Goal: Task Accomplishment & Management: Manage account settings

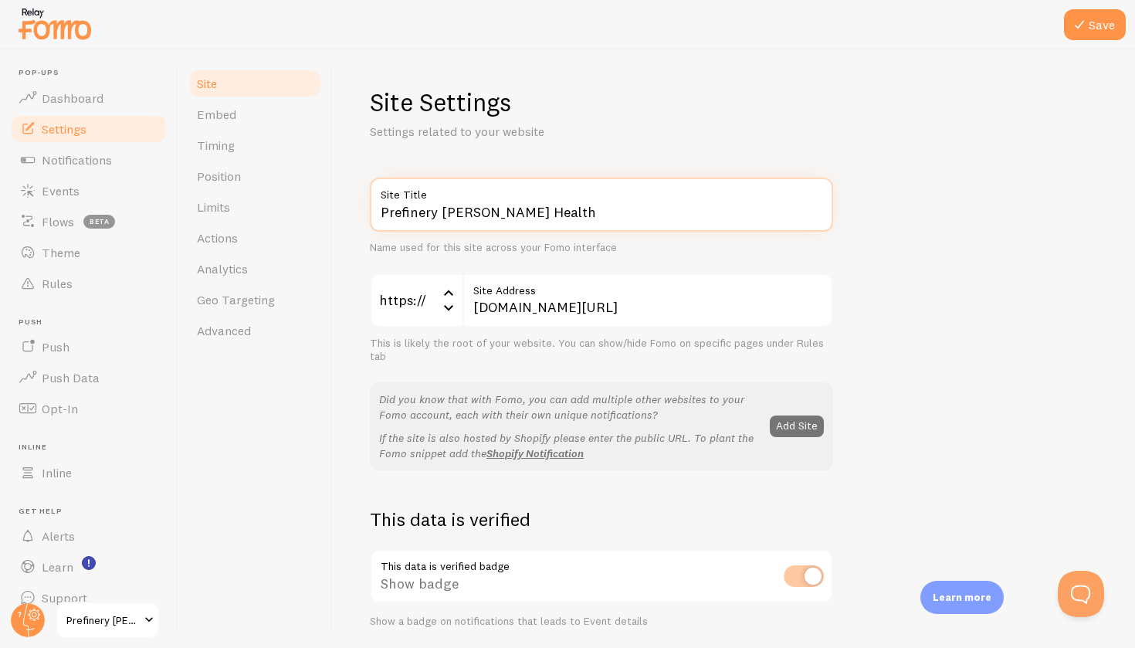
click at [439, 207] on input "Prefinery [PERSON_NAME] Health" at bounding box center [601, 205] width 463 height 54
type input "[PERSON_NAME] Health"
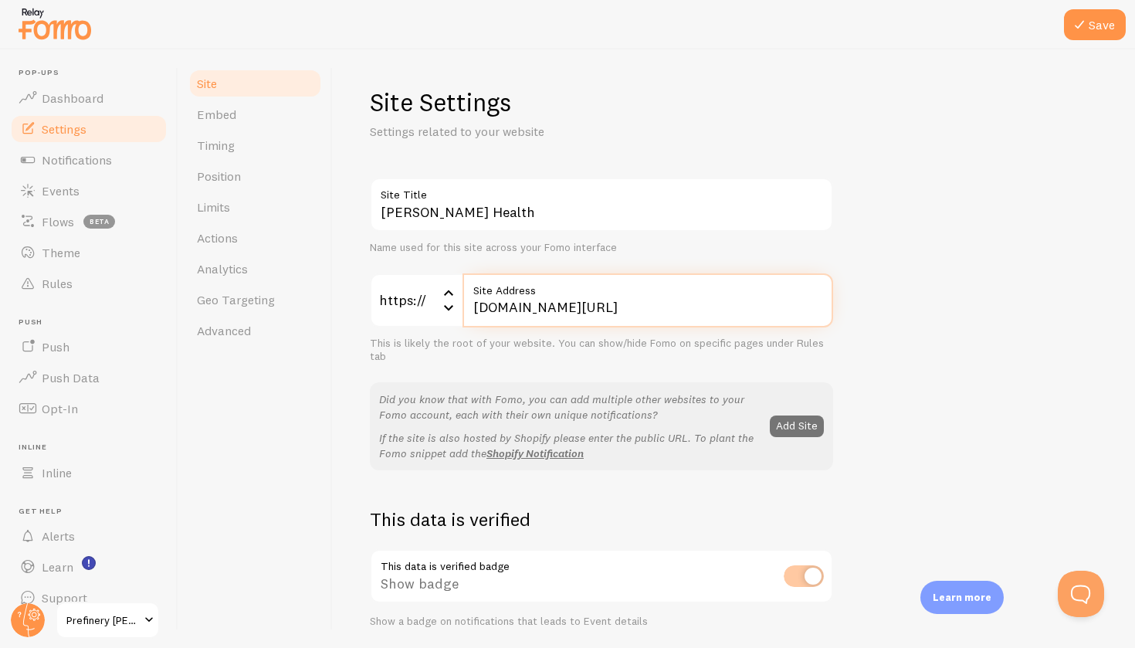
drag, startPoint x: 471, startPoint y: 307, endPoint x: 904, endPoint y: 352, distance: 434.9
type input "[DOMAIN_NAME]"
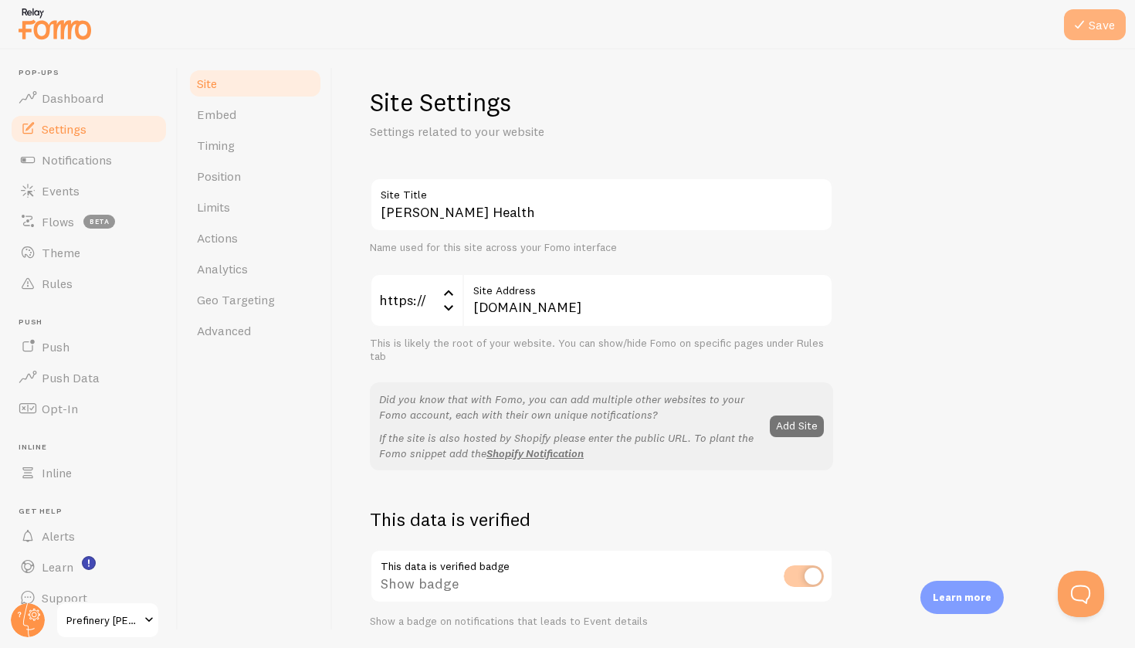
click at [1098, 23] on button "Save" at bounding box center [1095, 24] width 62 height 31
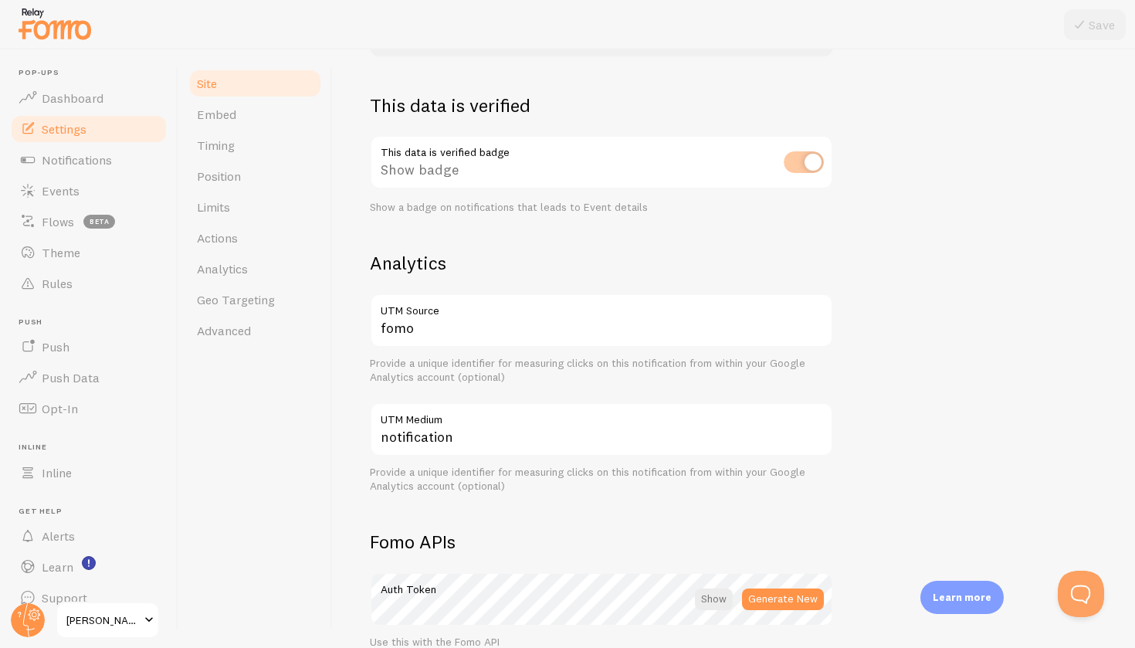
scroll to position [420, 0]
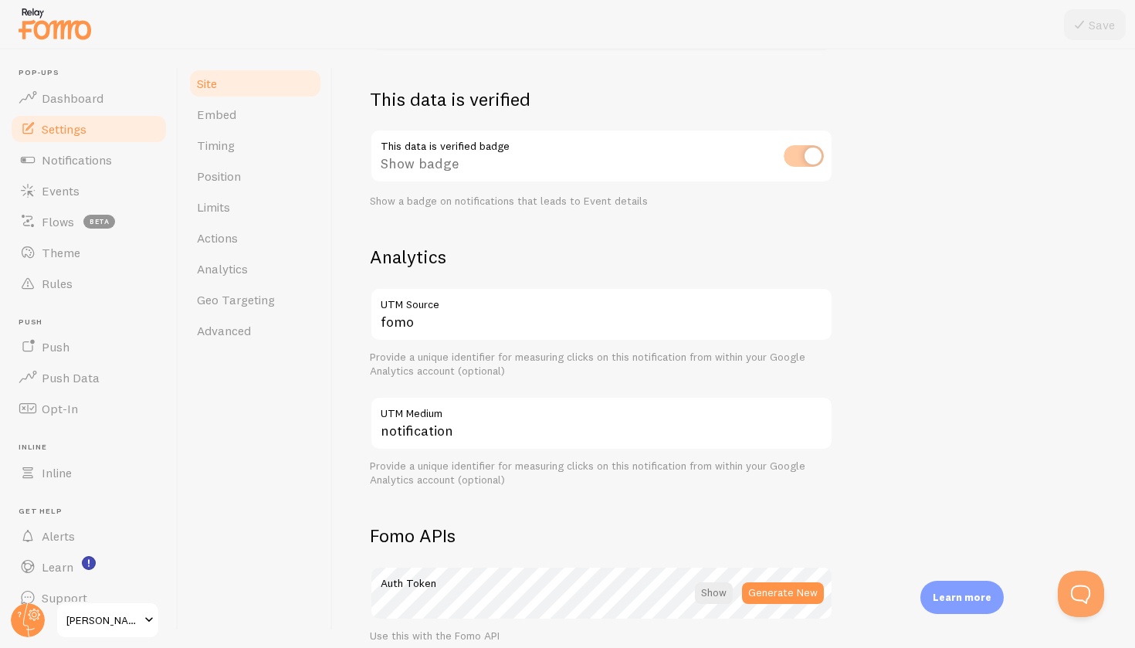
click at [800, 155] on div "This data is verified badge Show badge Show a badge on notifications that leads…" at bounding box center [601, 168] width 463 height 79
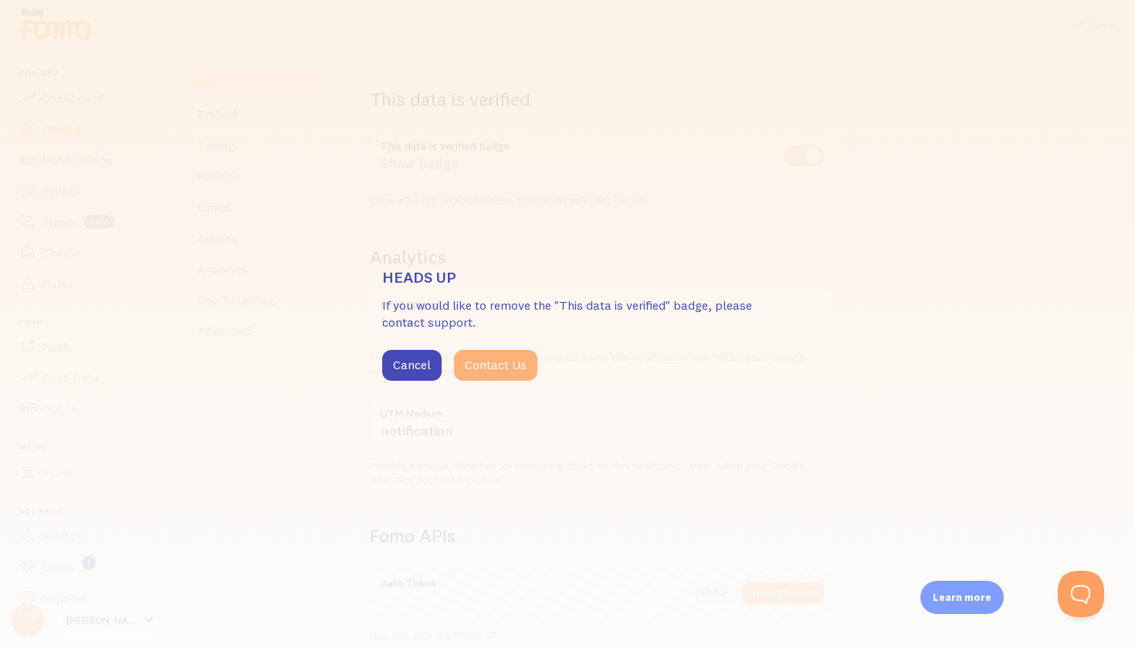
click at [487, 372] on button "Contact Us" at bounding box center [495, 365] width 83 height 31
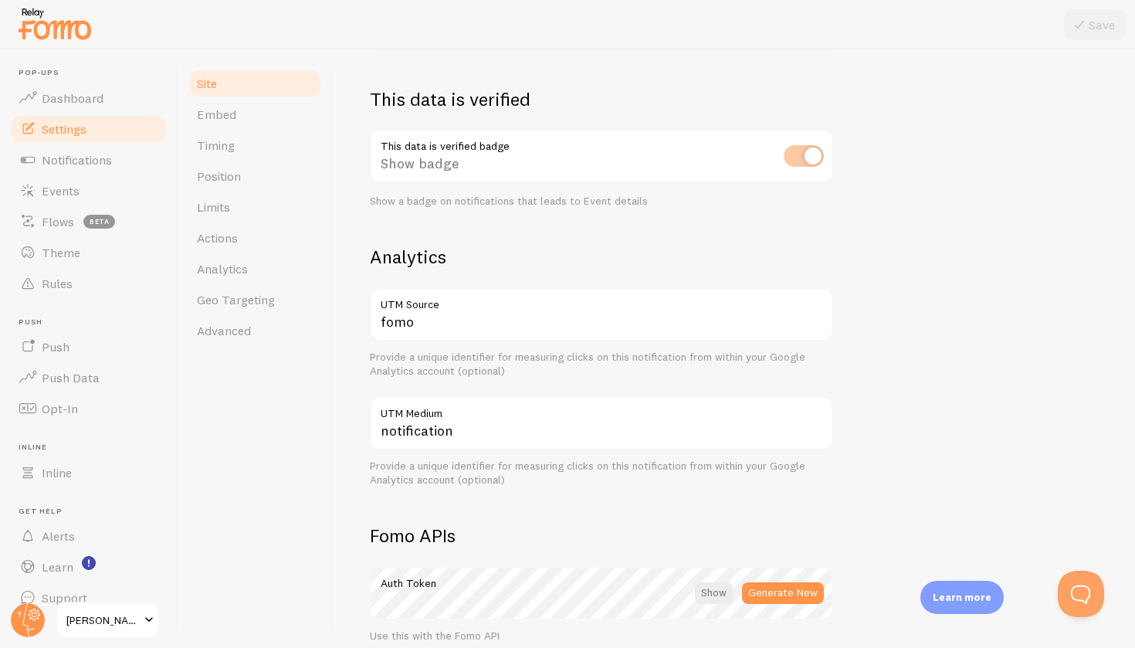
click at [1003, 474] on div "[PERSON_NAME] Health Site Title Name used for this site across your Fomo interf…" at bounding box center [734, 279] width 728 height 1045
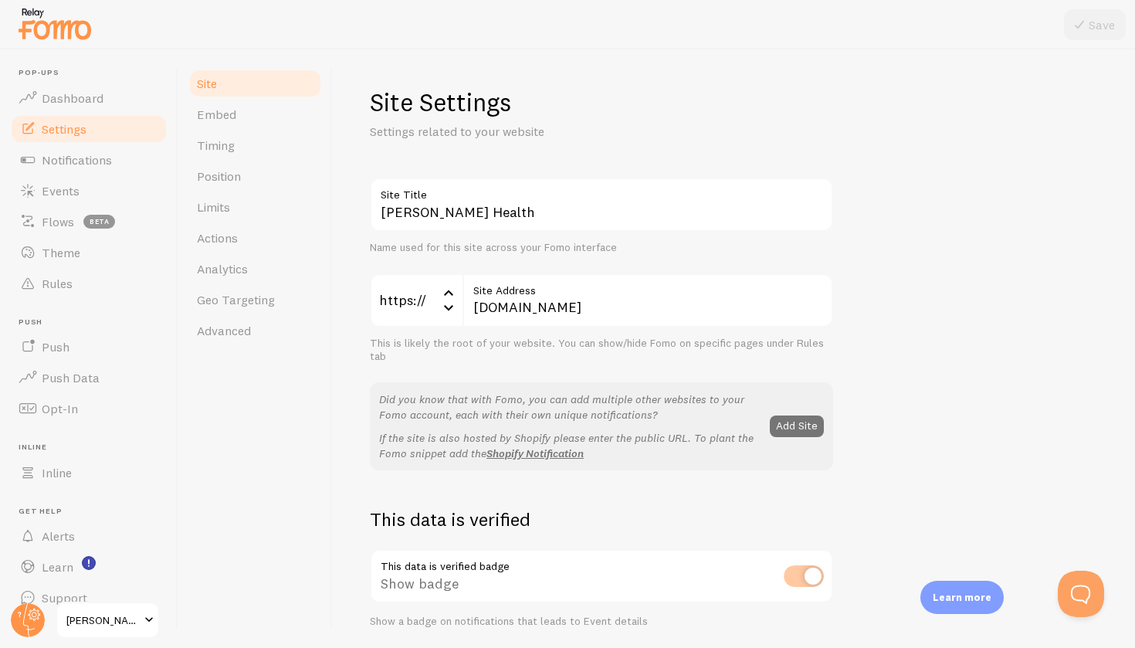
scroll to position [0, 0]
click at [228, 292] on span "Geo Targeting" at bounding box center [236, 299] width 78 height 15
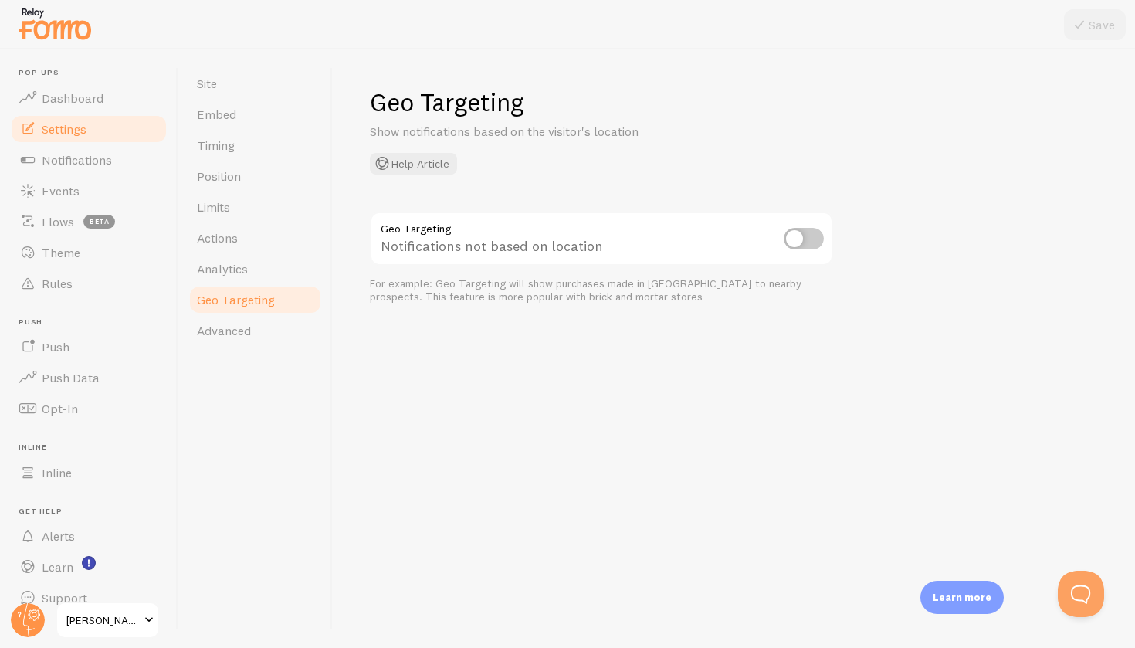
click at [809, 229] on input "checkbox" at bounding box center [804, 239] width 40 height 22
checkbox input "true"
click at [1093, 29] on button "Save" at bounding box center [1095, 24] width 62 height 31
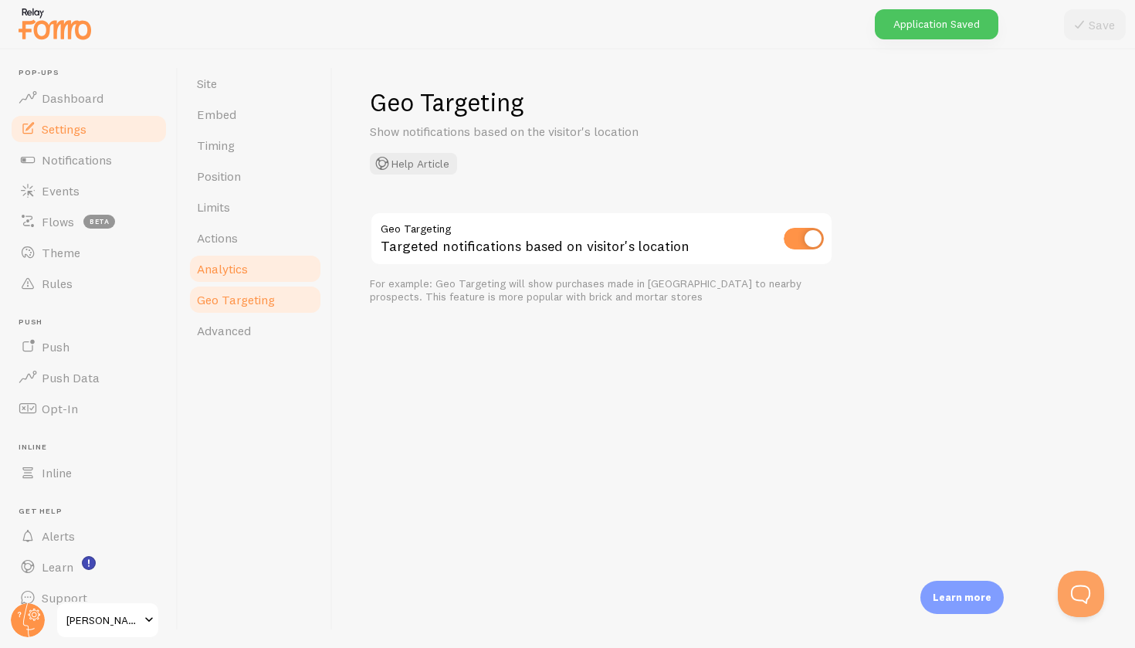
click at [246, 281] on link "Analytics" at bounding box center [255, 268] width 135 height 31
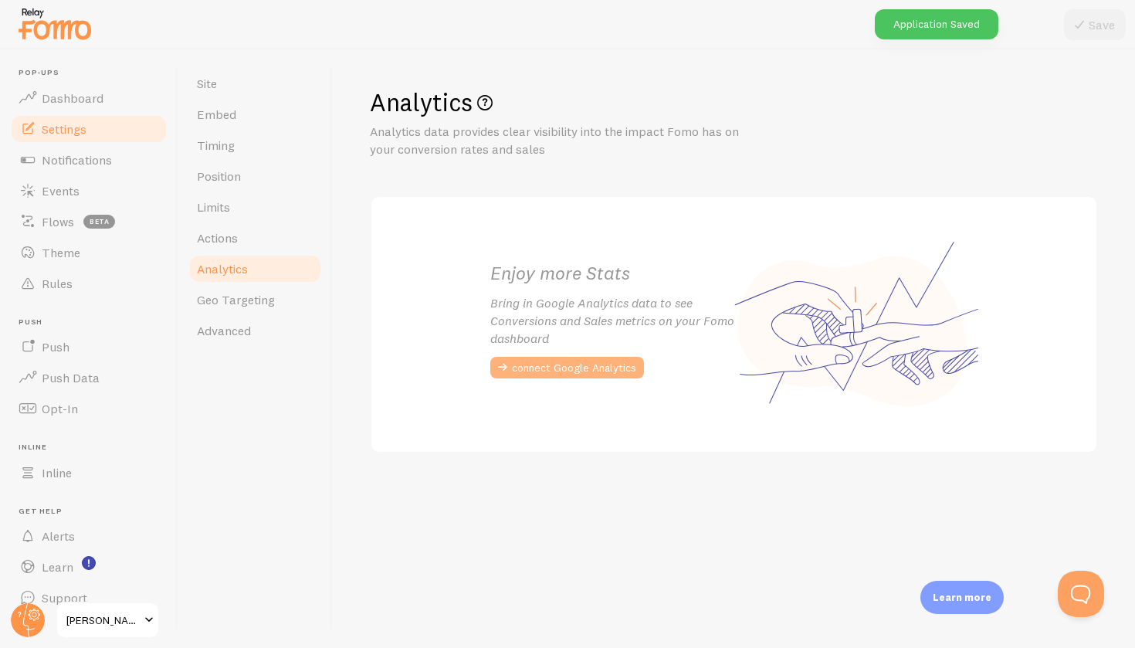
click at [535, 362] on button "connect Google Analytics" at bounding box center [567, 368] width 154 height 22
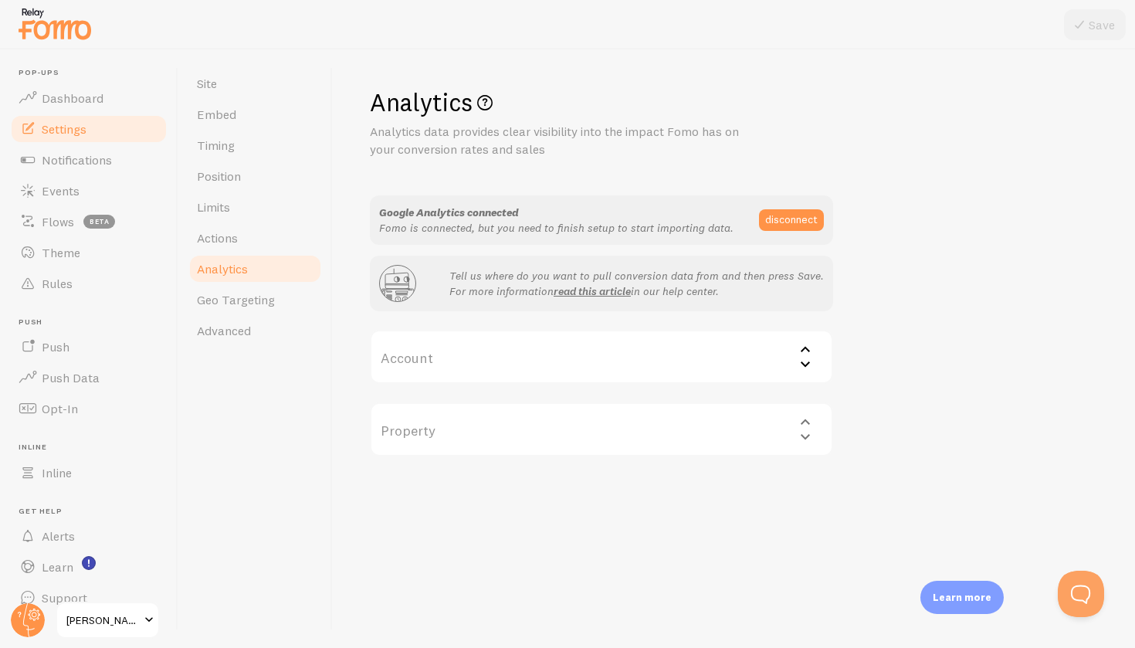
click at [579, 372] on label "Account" at bounding box center [601, 357] width 463 height 54
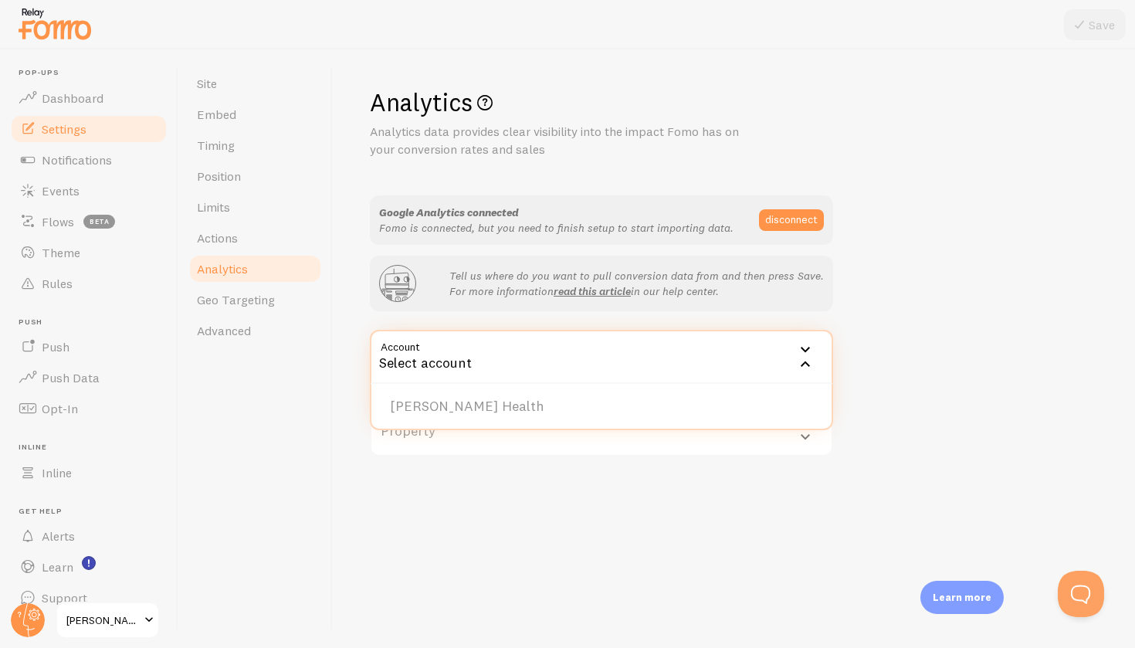
click at [569, 353] on div "Select account" at bounding box center [601, 357] width 463 height 54
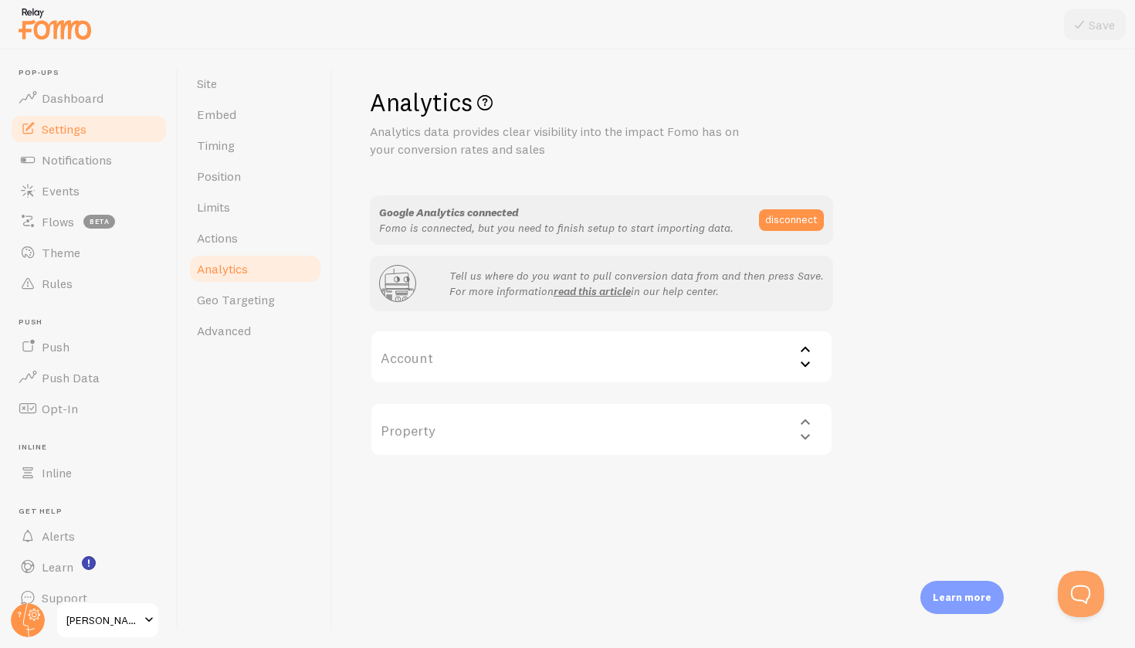
click at [565, 348] on label "Account" at bounding box center [601, 357] width 463 height 54
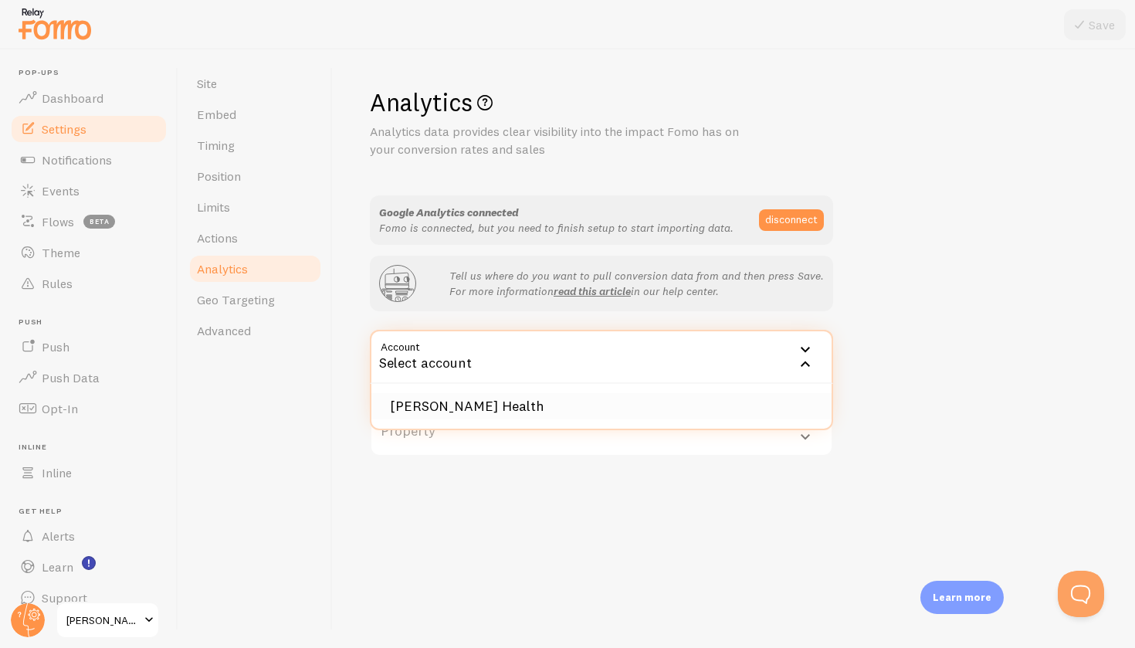
click at [535, 406] on li "[PERSON_NAME] Health" at bounding box center [602, 406] width 460 height 27
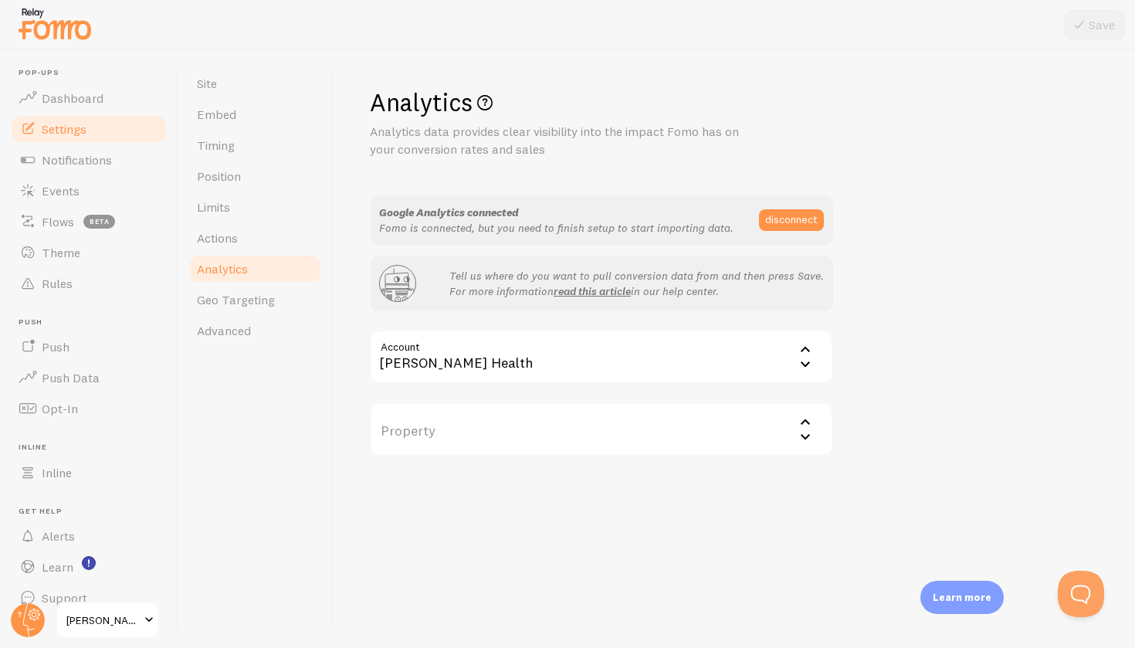
click at [534, 415] on label "Property" at bounding box center [601, 429] width 463 height 54
click at [534, 415] on div "Select property" at bounding box center [601, 429] width 463 height 54
click at [531, 422] on label "Property" at bounding box center [601, 429] width 463 height 54
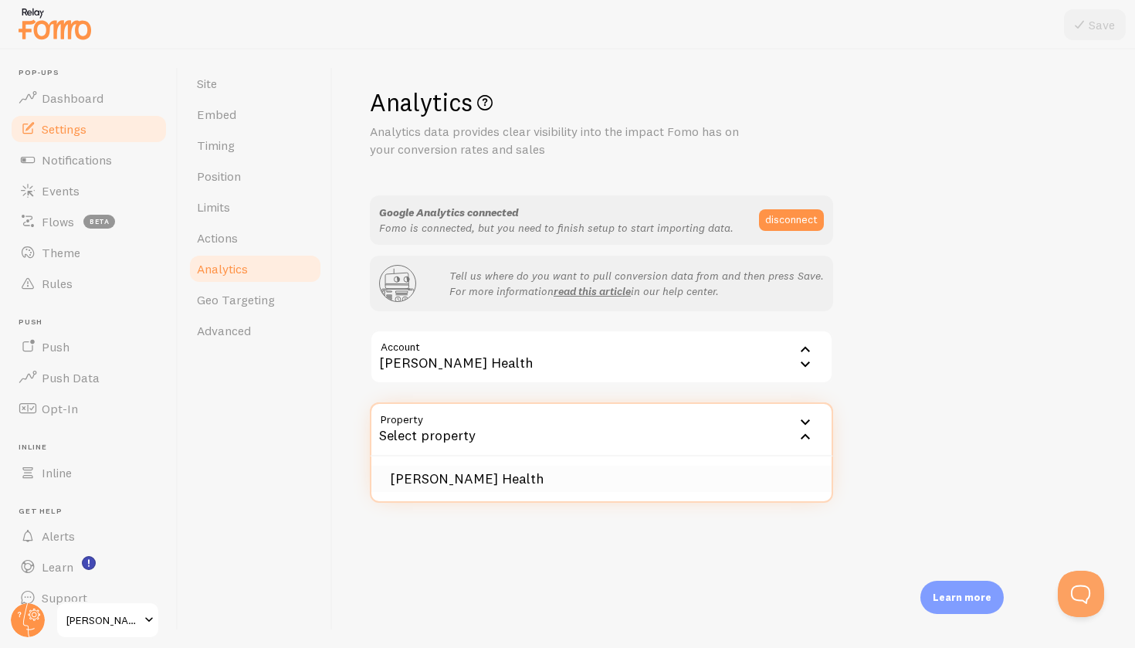
click at [490, 475] on li "[PERSON_NAME] Health" at bounding box center [602, 479] width 460 height 27
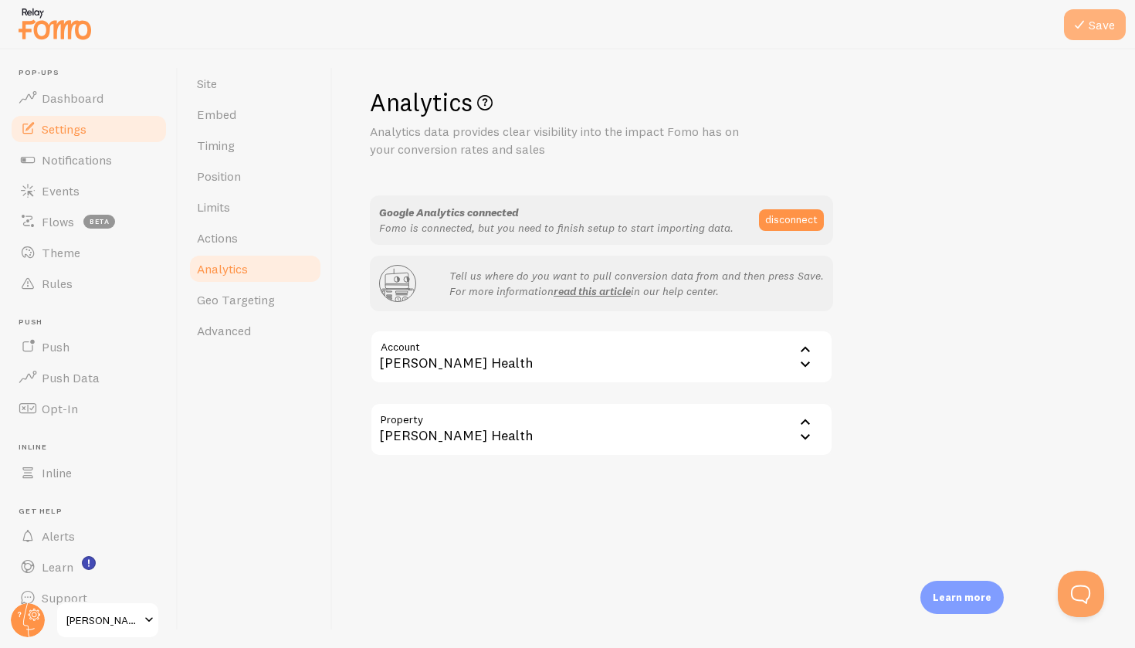
click at [1091, 25] on button "Save" at bounding box center [1095, 24] width 62 height 31
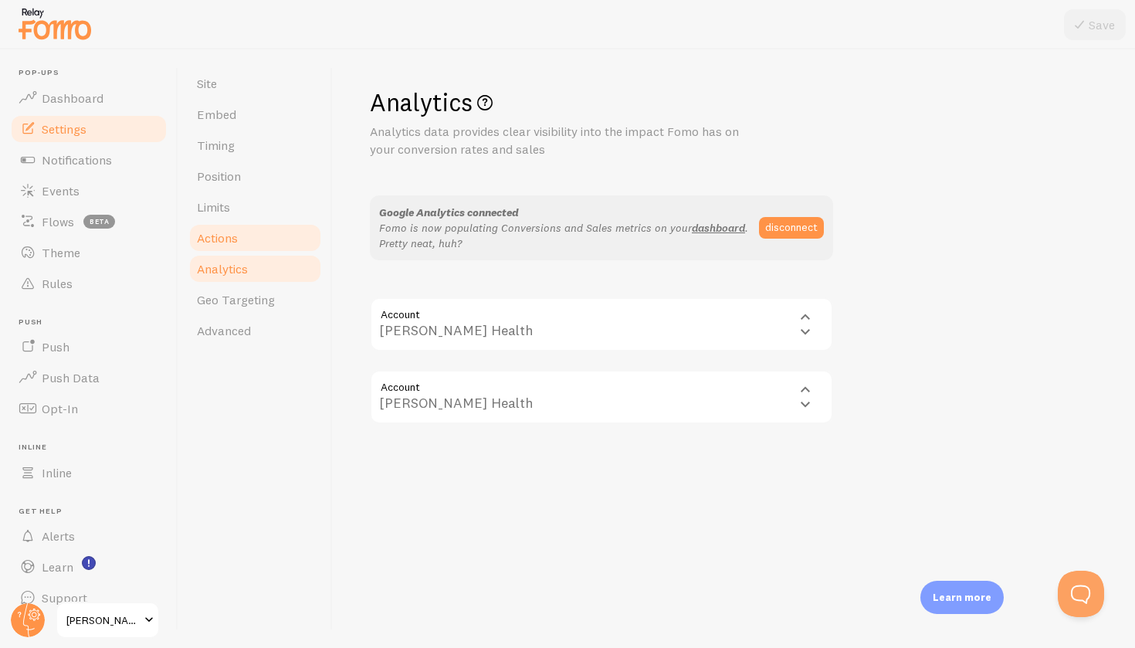
click at [230, 246] on link "Actions" at bounding box center [255, 237] width 135 height 31
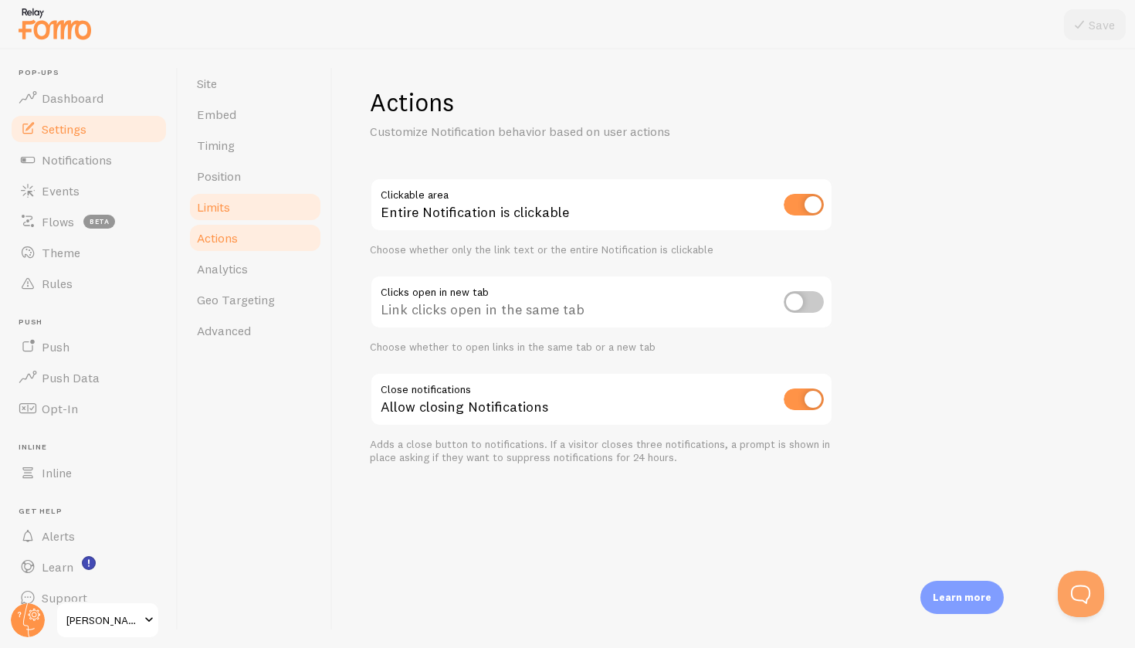
click at [239, 212] on link "Limits" at bounding box center [255, 207] width 135 height 31
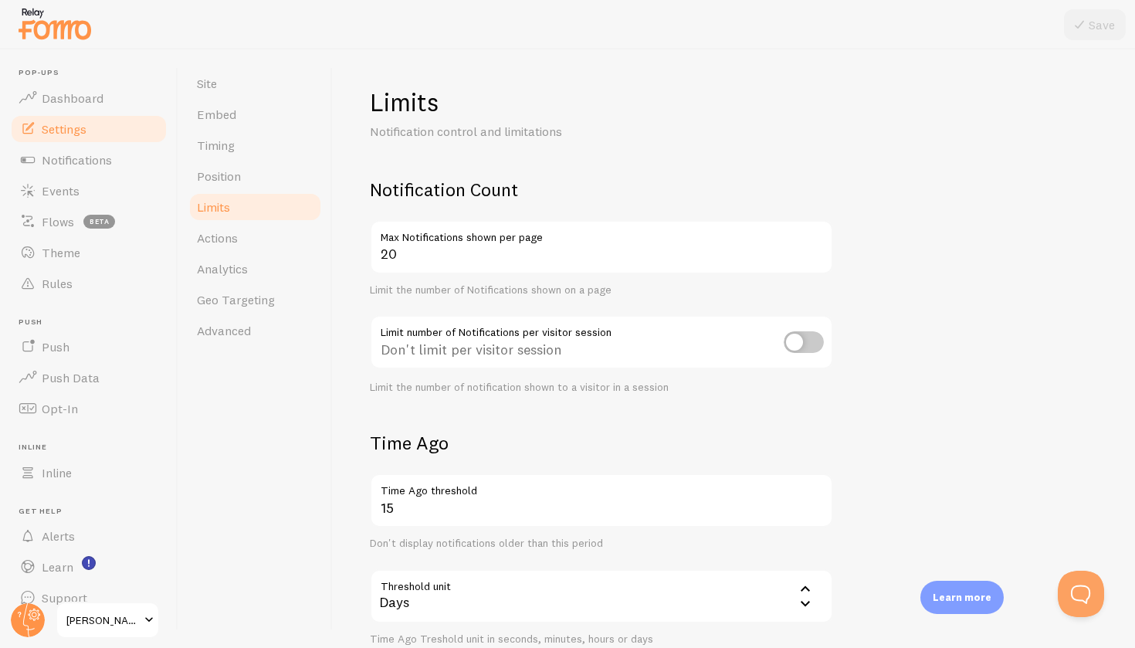
click at [813, 344] on input "checkbox" at bounding box center [804, 342] width 40 height 22
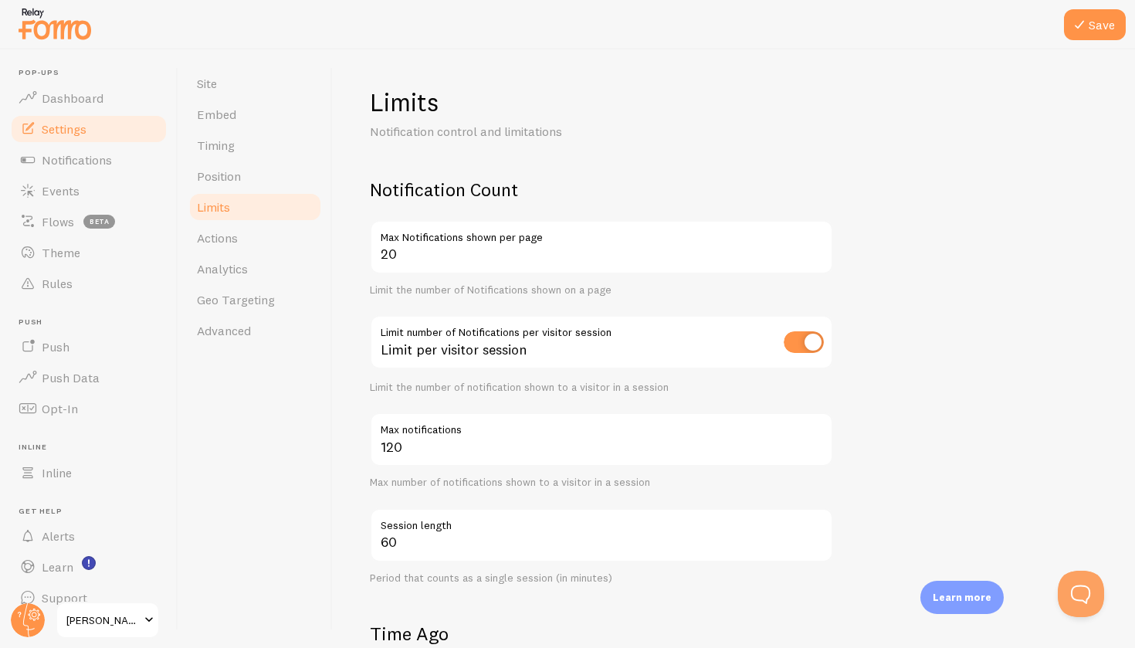
click at [810, 341] on input "checkbox" at bounding box center [804, 342] width 40 height 22
checkbox input "false"
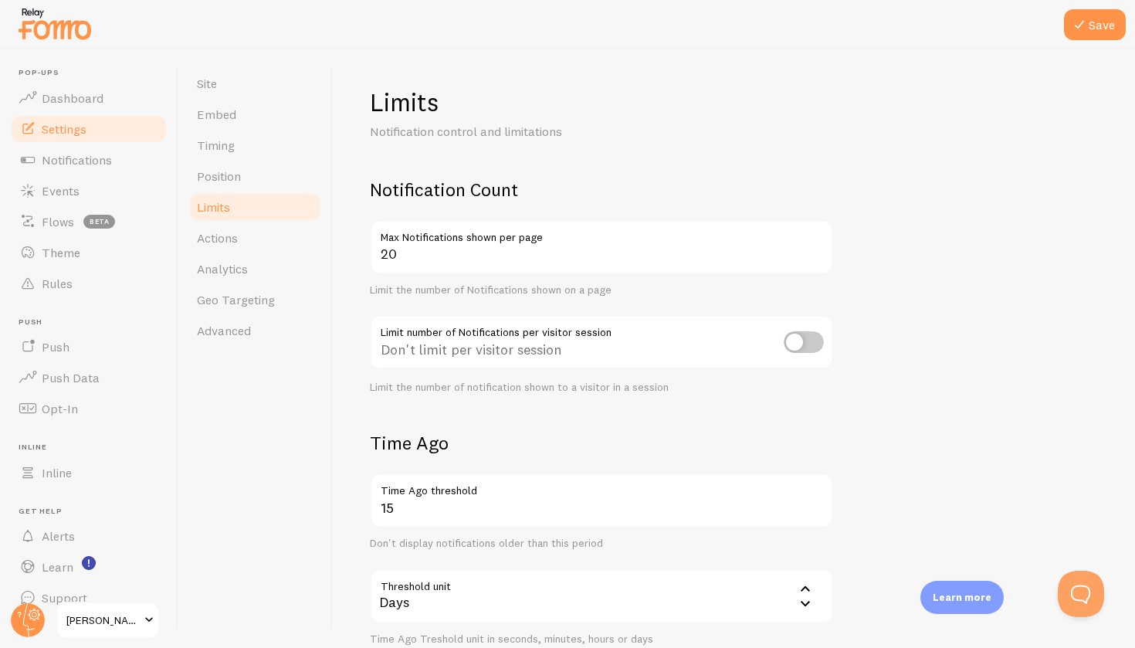
click at [1005, 408] on form "Notification Count 20 Max Notifications shown per page Limit the number of Noti…" at bounding box center [734, 538] width 728 height 720
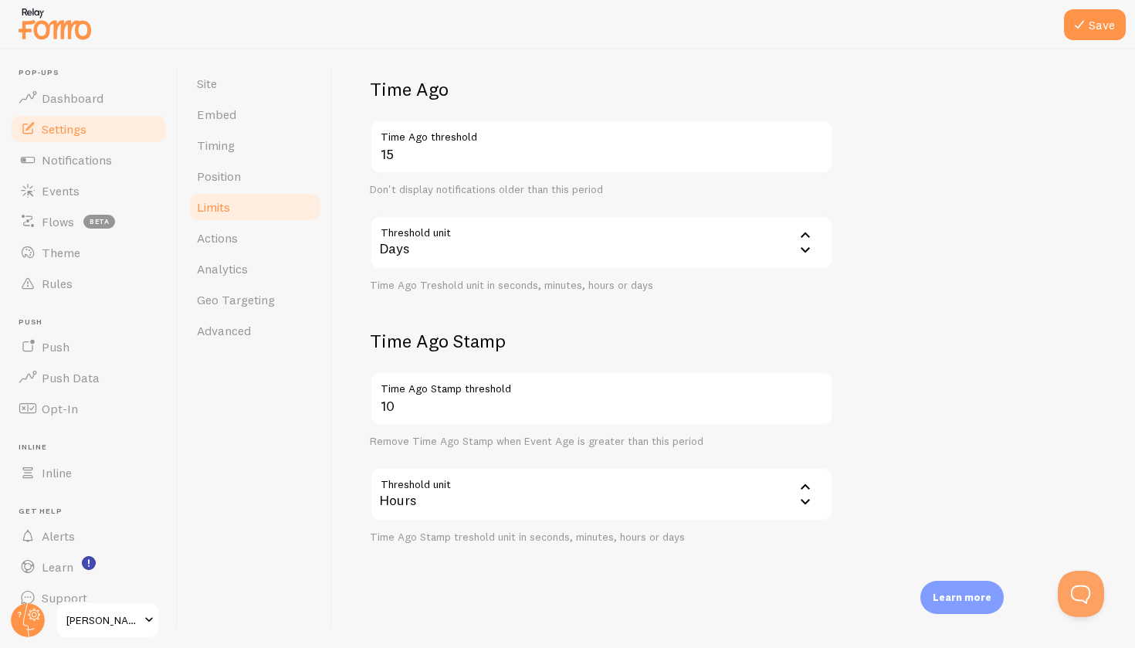
scroll to position [347, 0]
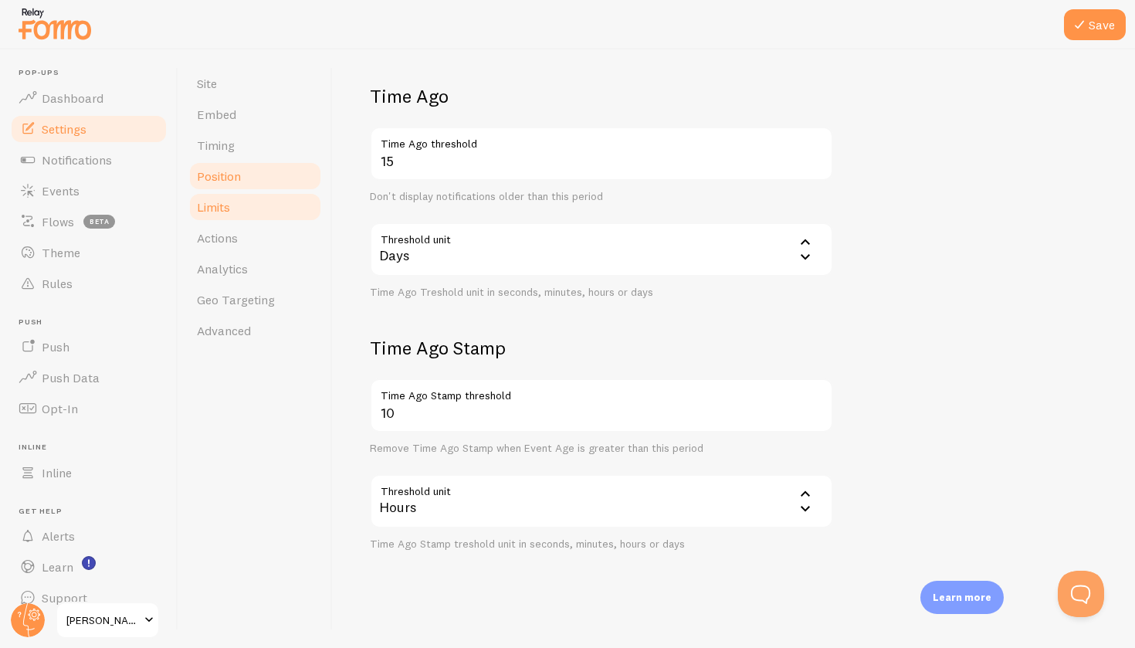
click at [212, 182] on span "Position" at bounding box center [219, 175] width 44 height 15
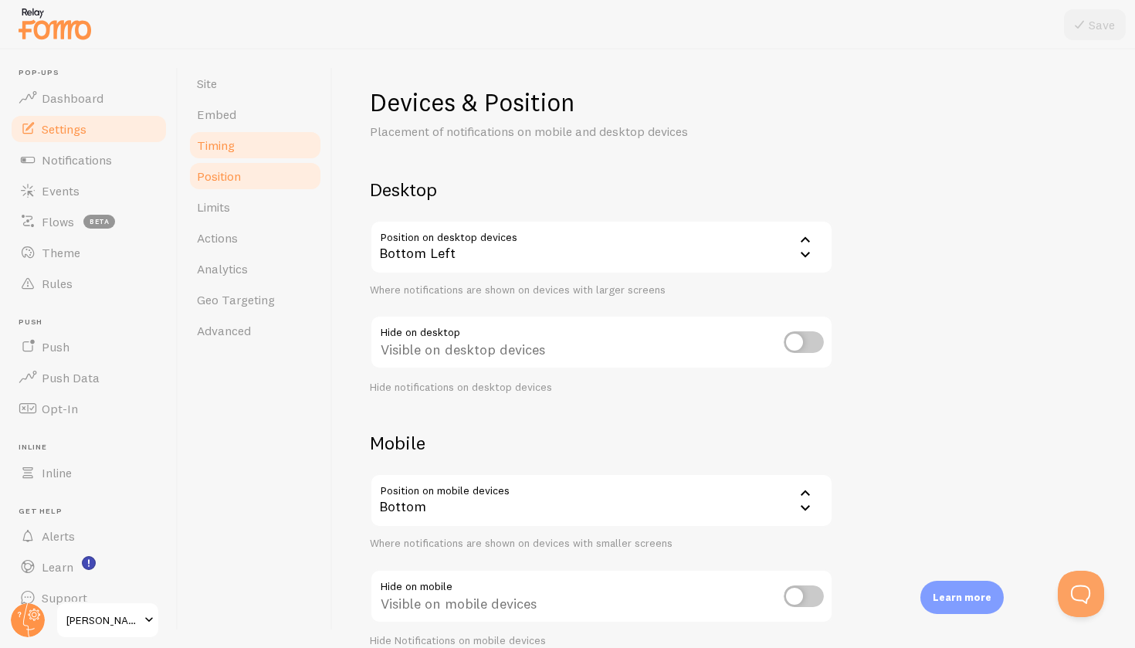
click at [211, 137] on link "Timing" at bounding box center [255, 145] width 135 height 31
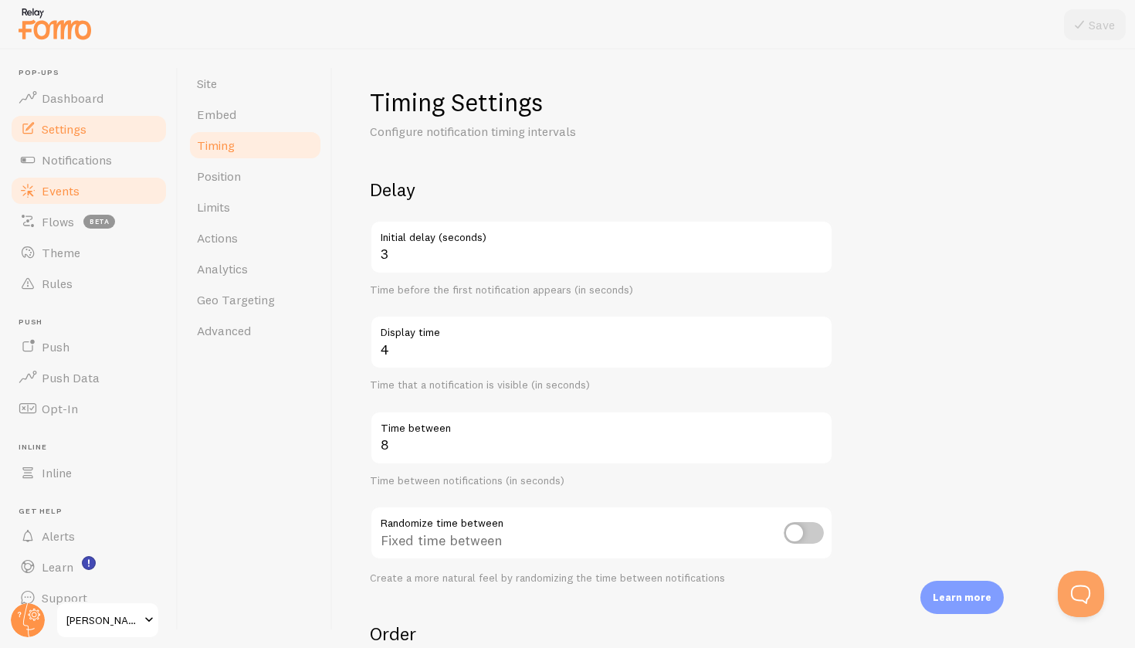
click at [58, 188] on span "Events" at bounding box center [61, 190] width 38 height 15
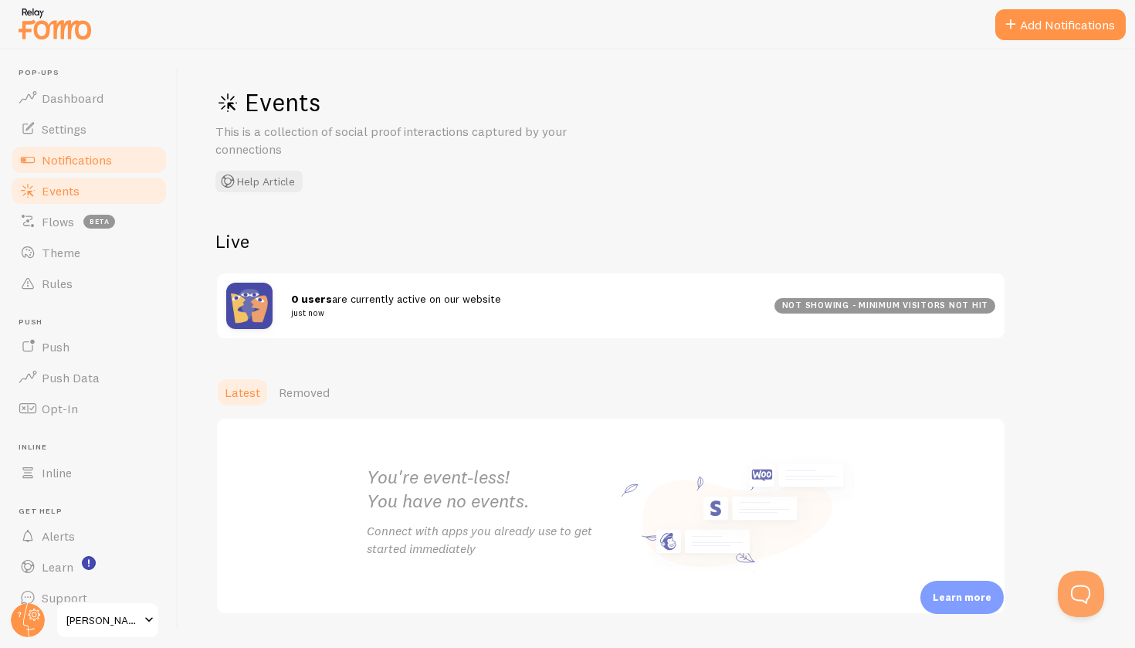
click at [63, 172] on link "Notifications" at bounding box center [88, 159] width 159 height 31
